Goal: Task Accomplishment & Management: Use online tool/utility

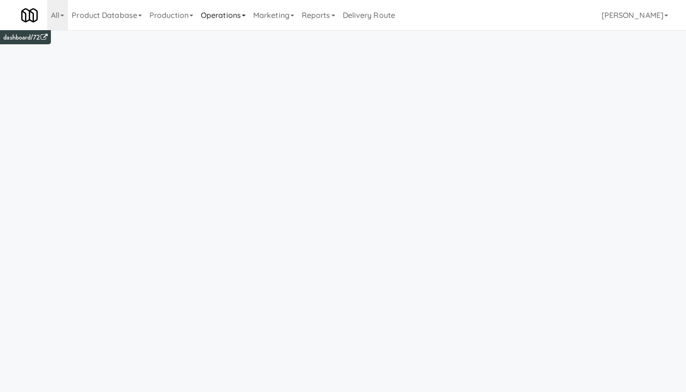
click at [209, 21] on link "Operations" at bounding box center [223, 15] width 52 height 30
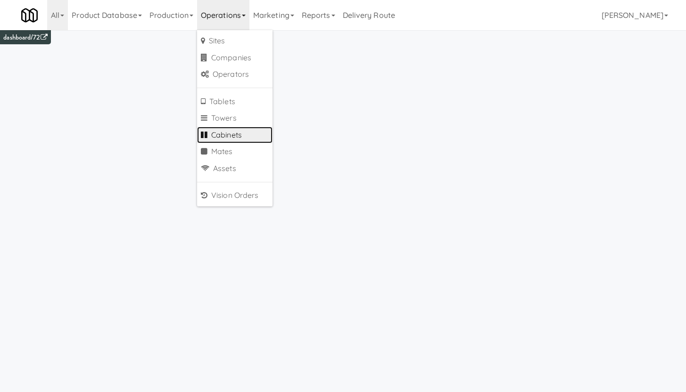
click at [235, 134] on link "Cabinets" at bounding box center [234, 135] width 75 height 17
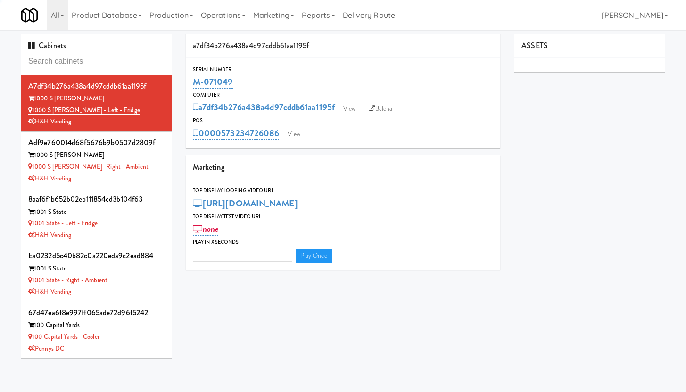
type input "3"
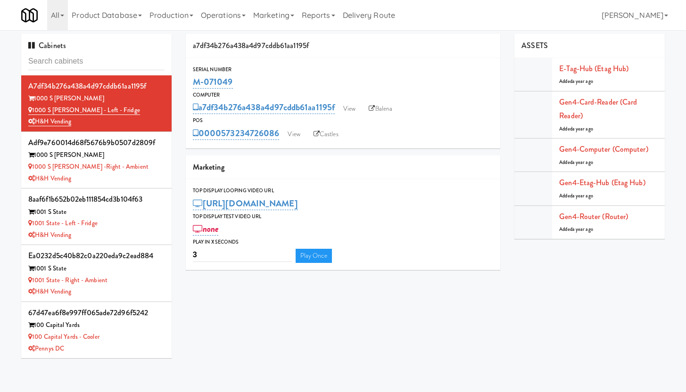
click at [52, 62] on input "text" at bounding box center [96, 61] width 136 height 17
click at [78, 62] on input "text" at bounding box center [96, 61] width 136 height 17
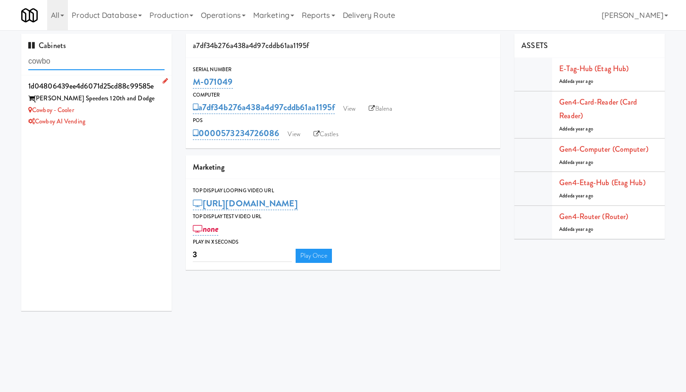
type input "cowbo"
click at [81, 110] on div "Cowboy - Cooler" at bounding box center [96, 111] width 136 height 12
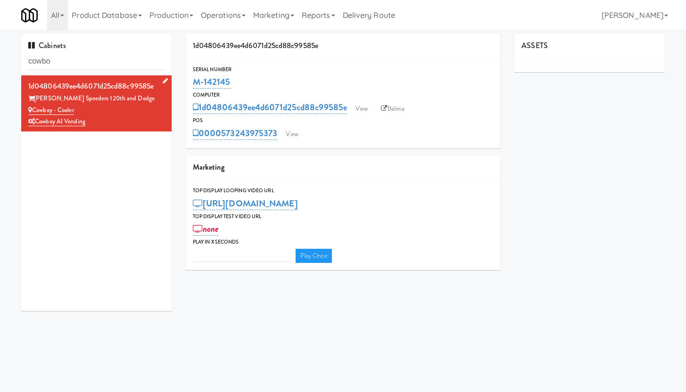
type input "3"
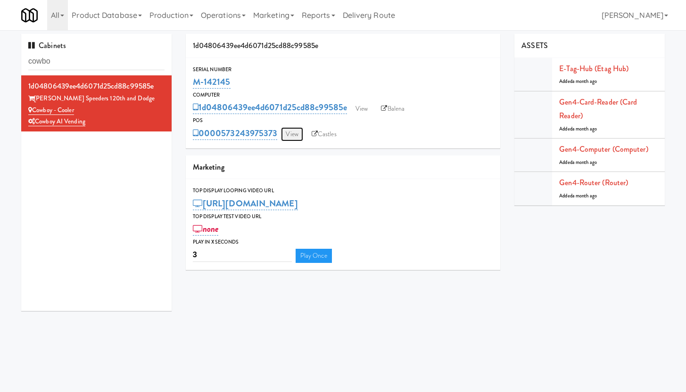
click at [292, 133] on link "View" at bounding box center [292, 134] width 22 height 14
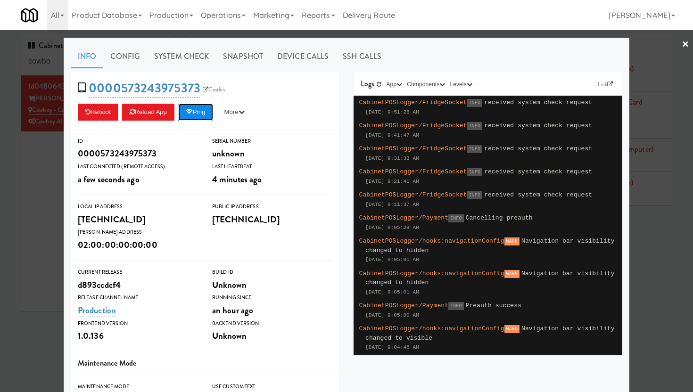
click at [198, 117] on button "Ping" at bounding box center [195, 112] width 35 height 17
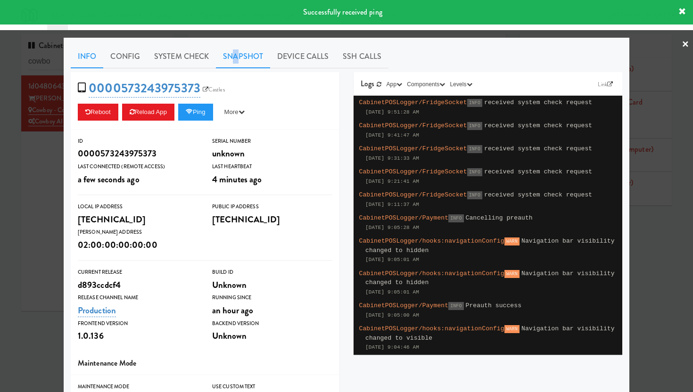
click at [234, 57] on link "Snapshot" at bounding box center [243, 57] width 54 height 24
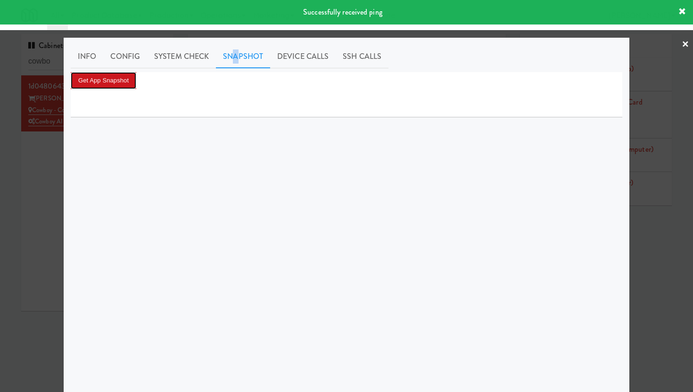
click at [97, 81] on button "Get App Snapshot" at bounding box center [104, 80] width 66 height 17
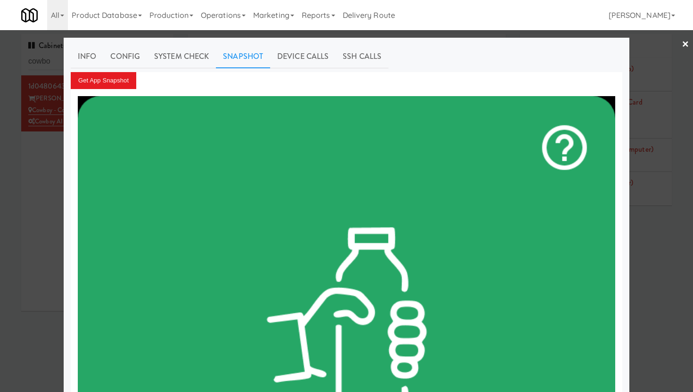
click at [682, 43] on link "×" at bounding box center [686, 44] width 8 height 29
